Goal: Navigation & Orientation: Go to known website

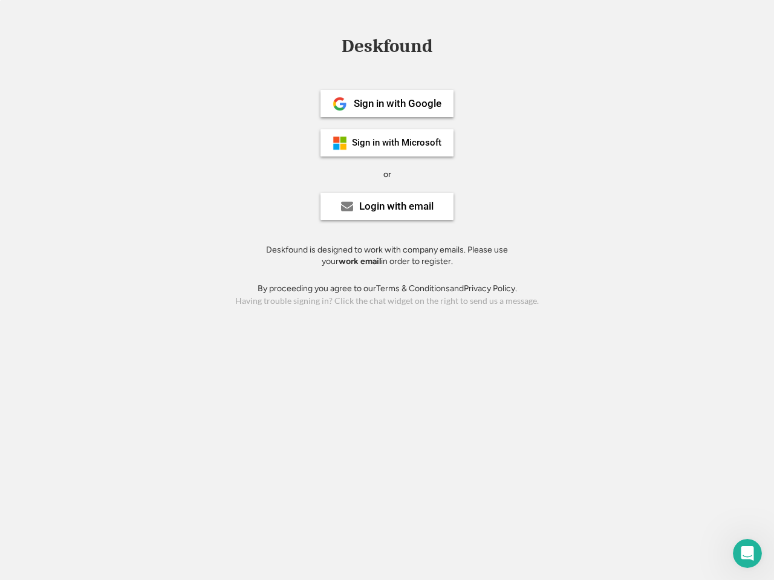
click at [387, 173] on div "or" at bounding box center [387, 175] width 8 height 12
click at [387, 48] on div "Deskfound" at bounding box center [386, 46] width 103 height 19
click at [331, 45] on div "Deskfound" at bounding box center [387, 48] width 774 height 23
click at [387, 48] on div "Deskfound" at bounding box center [386, 46] width 103 height 19
click at [387, 174] on div "or" at bounding box center [387, 175] width 8 height 12
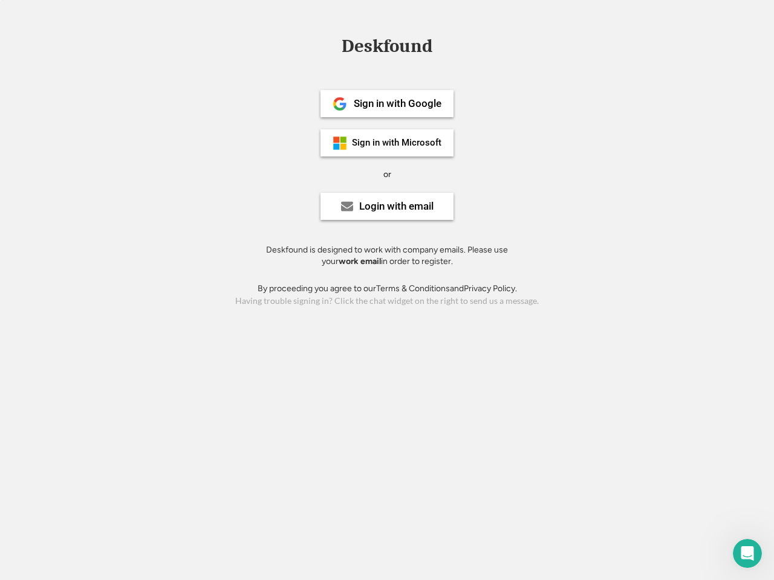
click at [387, 103] on div "Sign in with Google" at bounding box center [398, 104] width 88 height 10
click at [397, 103] on div "Sign in with Google" at bounding box center [398, 104] width 88 height 10
click at [340, 104] on img at bounding box center [339, 104] width 15 height 15
click at [387, 143] on div "Sign in with Microsoft" at bounding box center [396, 142] width 89 height 9
click at [397, 143] on div "Sign in with Microsoft" at bounding box center [396, 142] width 89 height 9
